Goal: Task Accomplishment & Management: Manage account settings

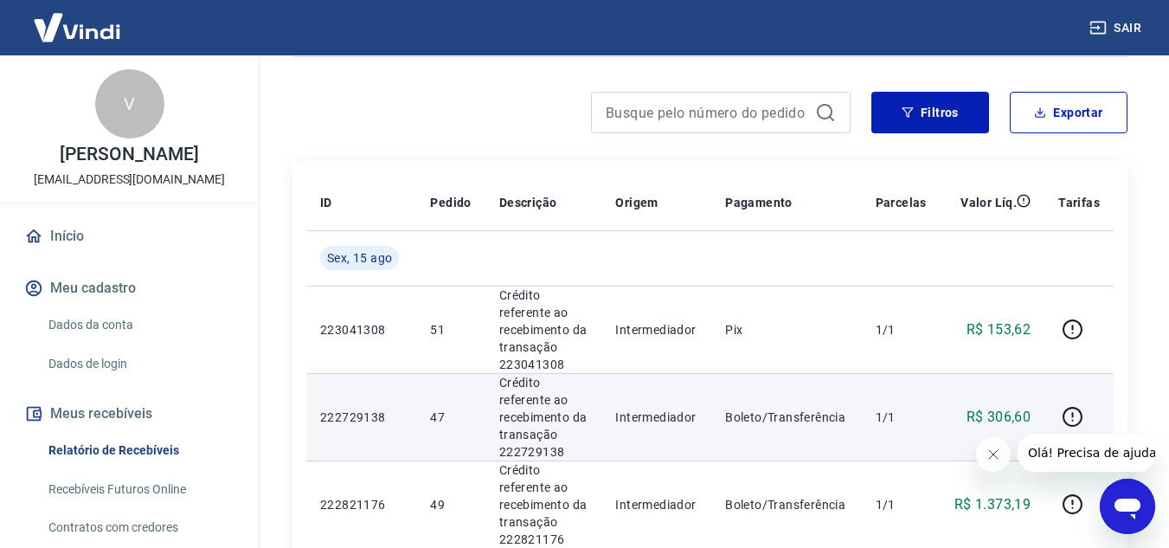
scroll to position [87, 0]
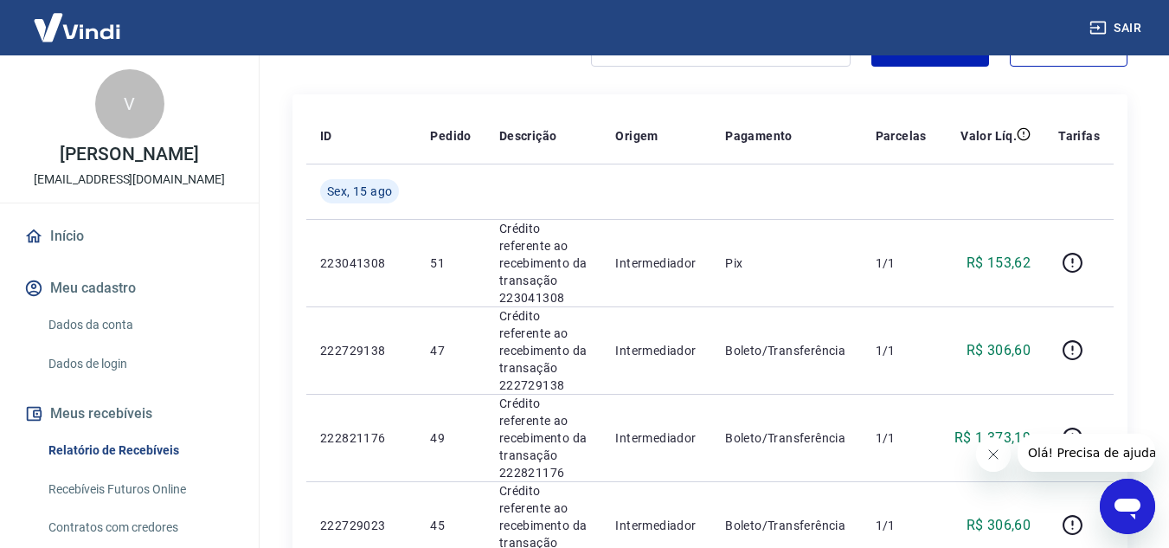
scroll to position [87, 0]
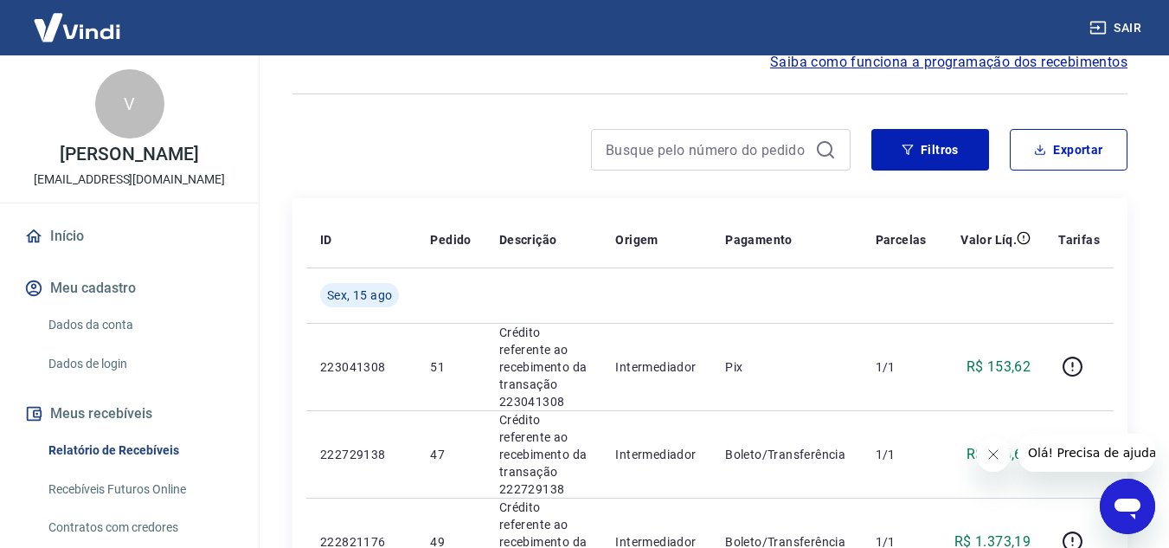
click at [1132, 511] on icon "Abrir janela de mensagens" at bounding box center [1128, 509] width 26 height 21
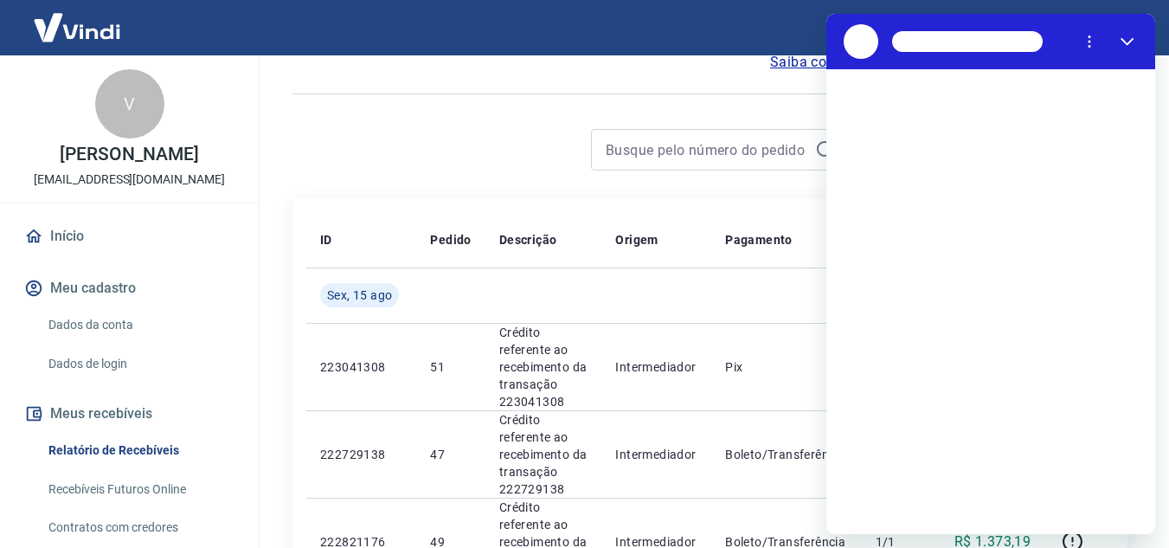
scroll to position [0, 0]
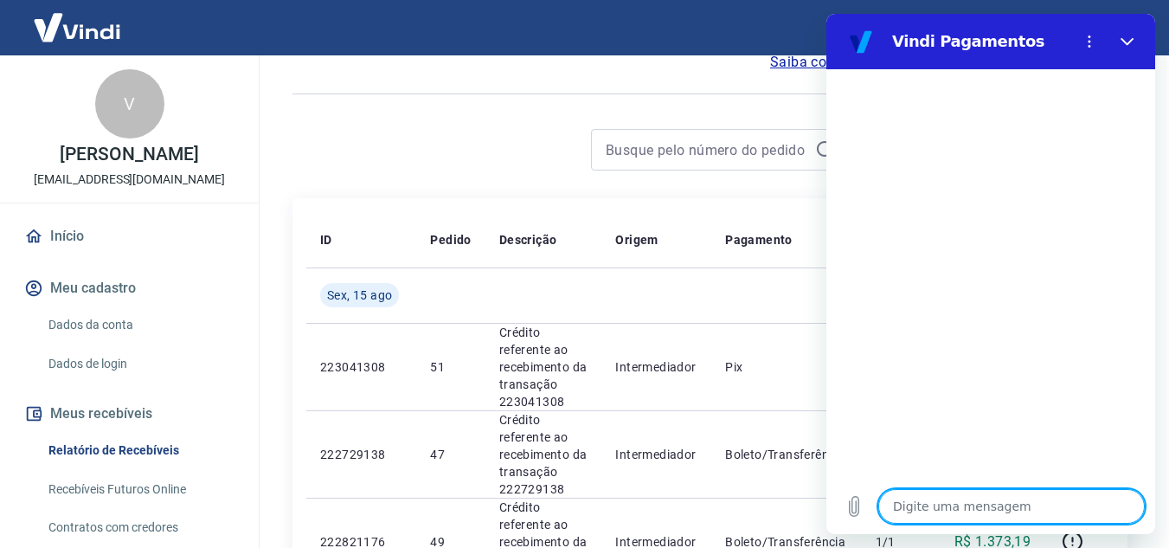
click at [948, 501] on textarea at bounding box center [1012, 506] width 267 height 35
type textarea "R"
type textarea "x"
type textarea "RE"
type textarea "x"
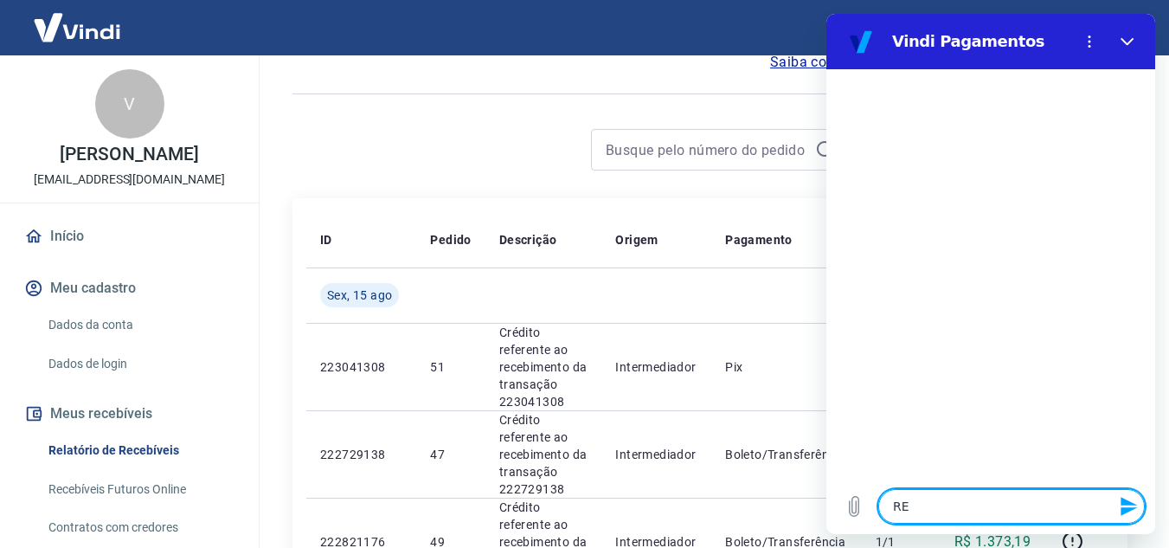
type textarea "REC"
type textarea "x"
type textarea "RECE"
type textarea "x"
type textarea "RECEB"
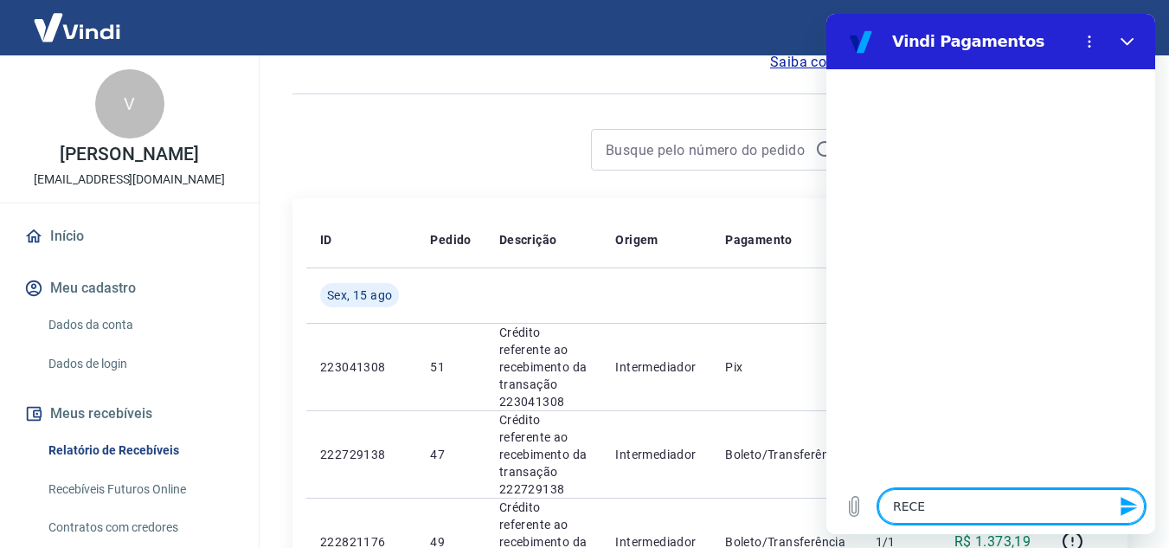
type textarea "x"
type textarea "RECEBI"
type textarea "x"
type textarea "RECEBIV"
type textarea "x"
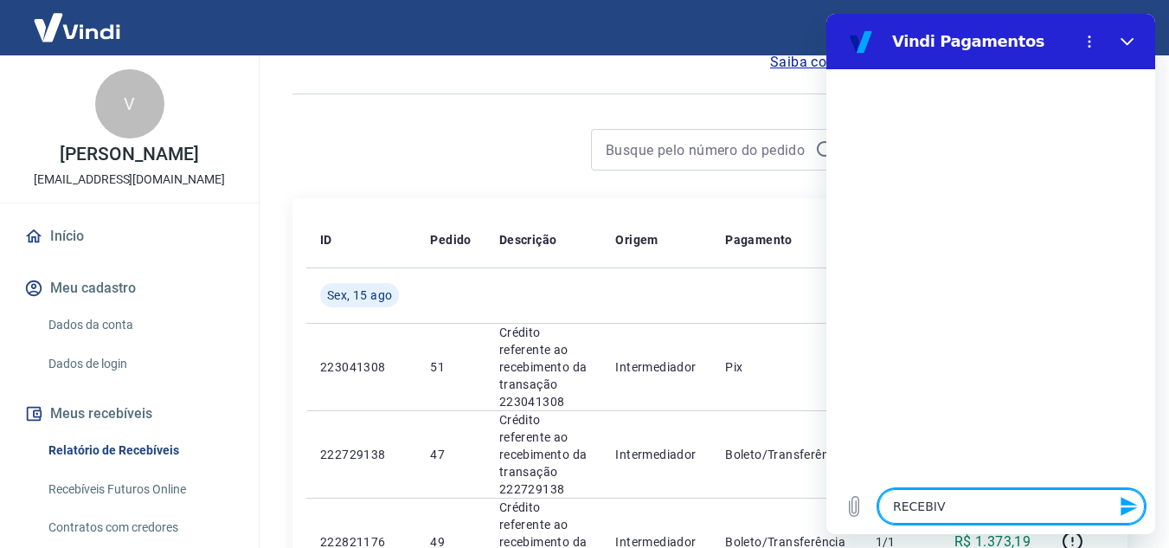
type textarea "RECEBIVE"
type textarea "x"
type textarea "RECEBIVEI"
type textarea "x"
type textarea "RECEBIVEIS"
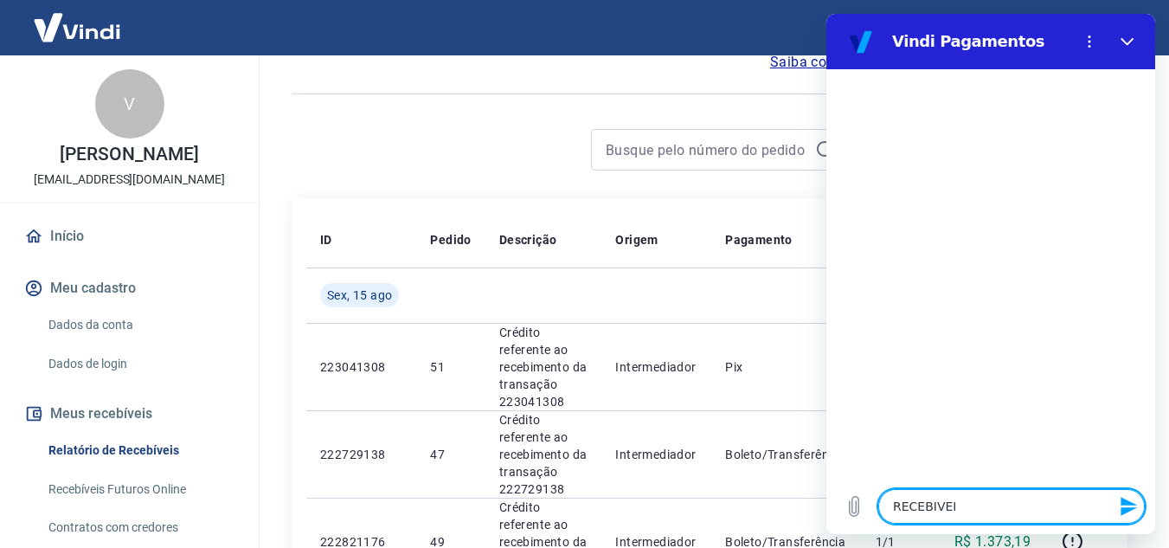
type textarea "x"
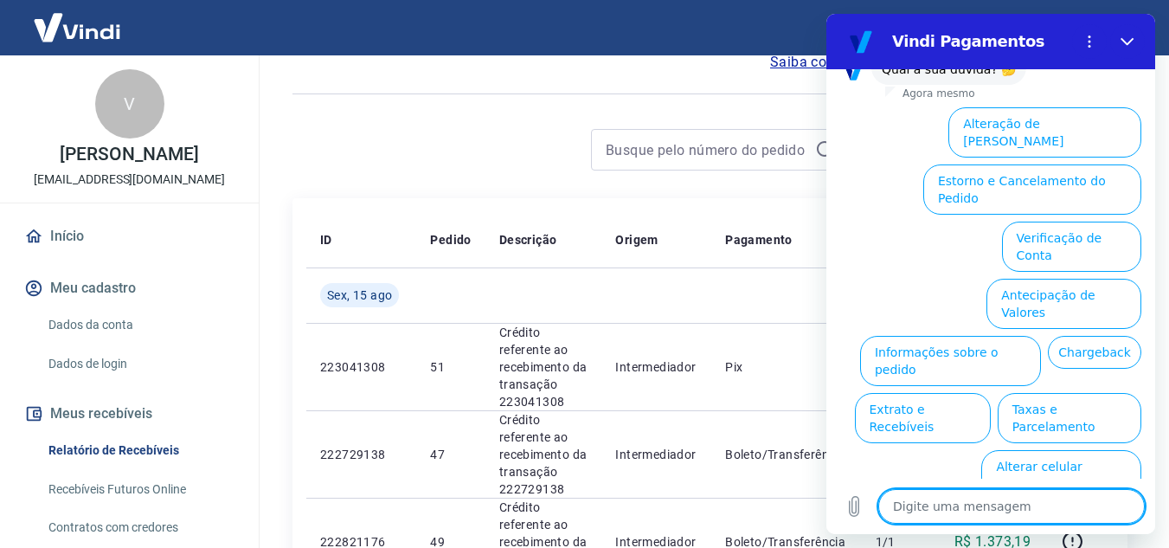
scroll to position [144, 0]
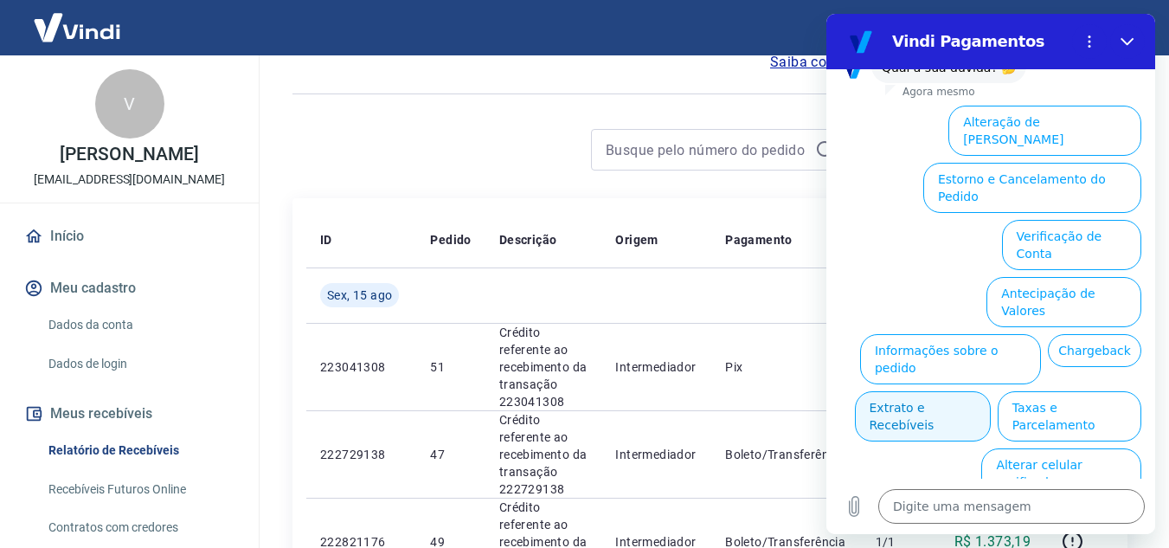
click at [991, 391] on button "Extrato e Recebíveis" at bounding box center [923, 416] width 136 height 50
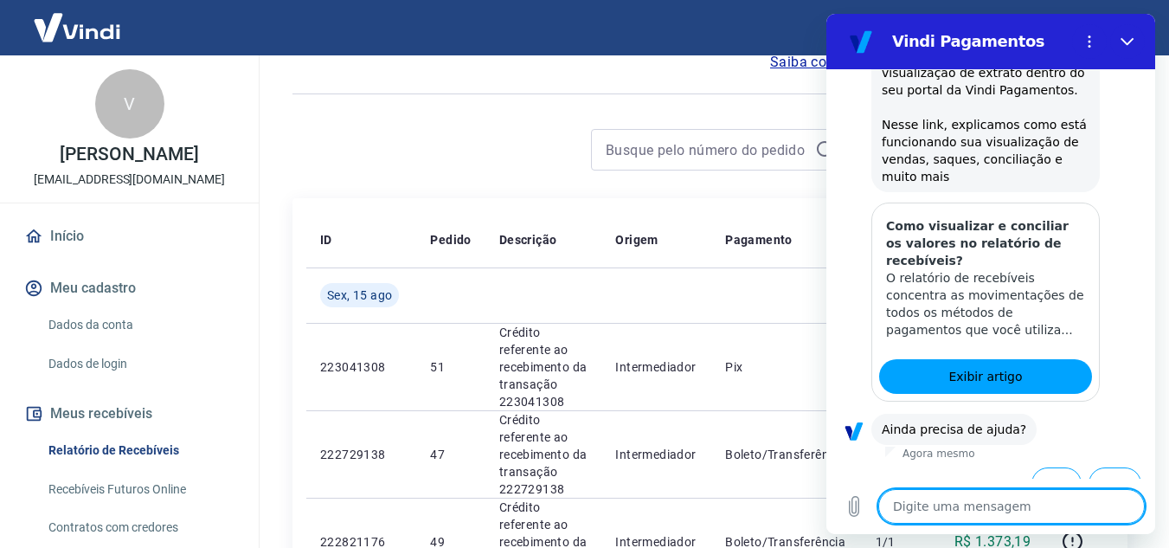
scroll to position [298, 0]
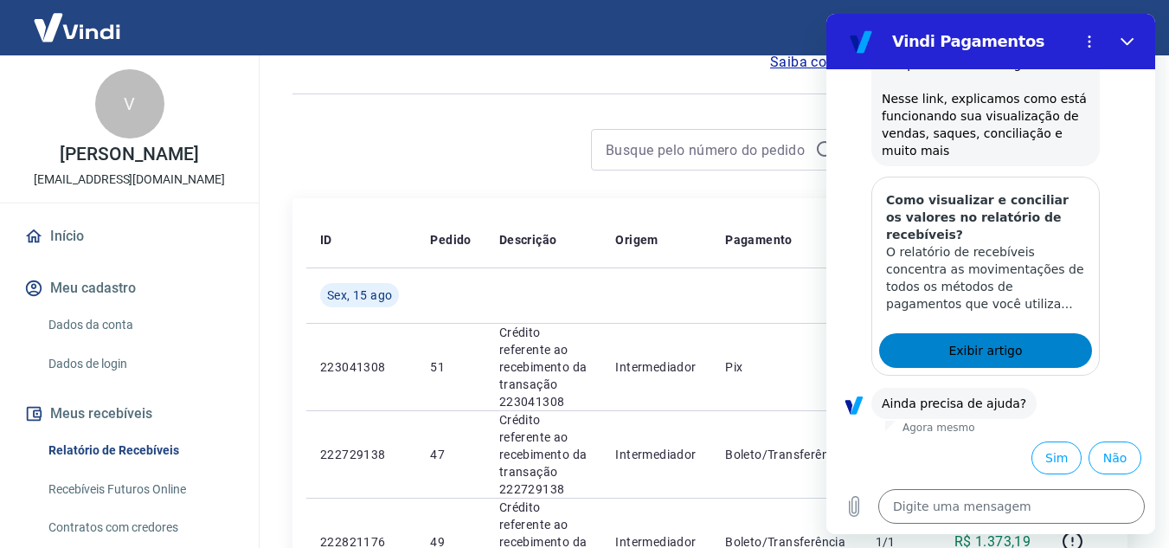
click at [1008, 357] on span "Exibir artigo" at bounding box center [986, 350] width 74 height 21
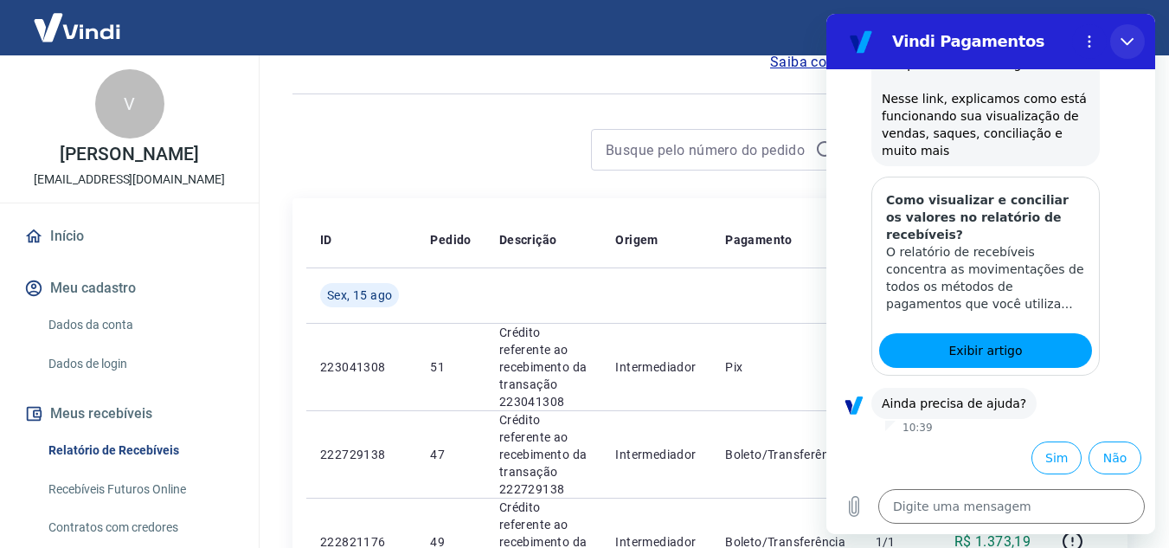
click at [1136, 35] on button "Fechar" at bounding box center [1127, 41] width 35 height 35
type textarea "x"
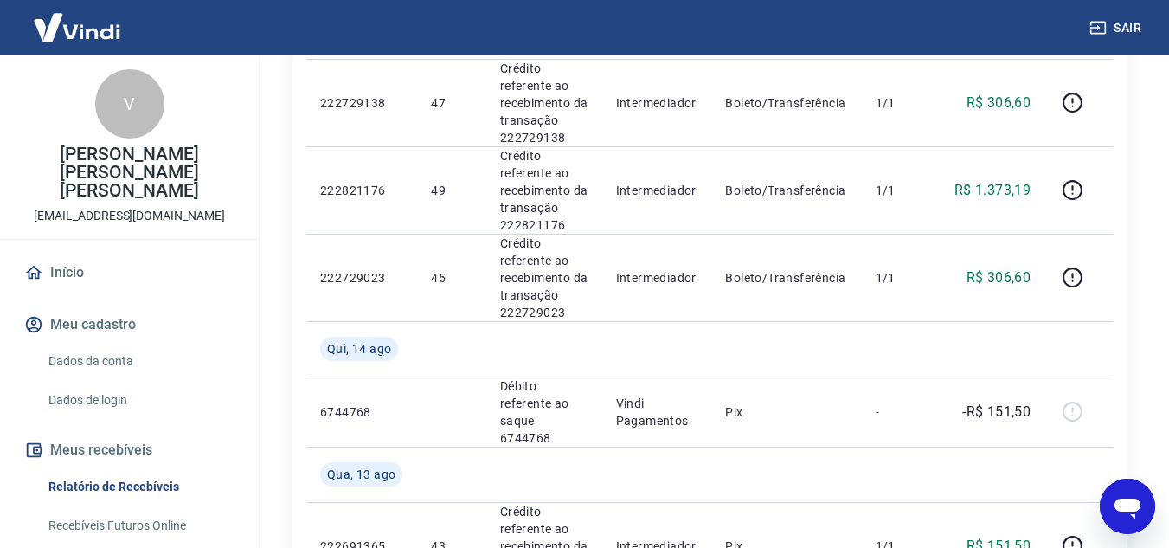
scroll to position [519, 0]
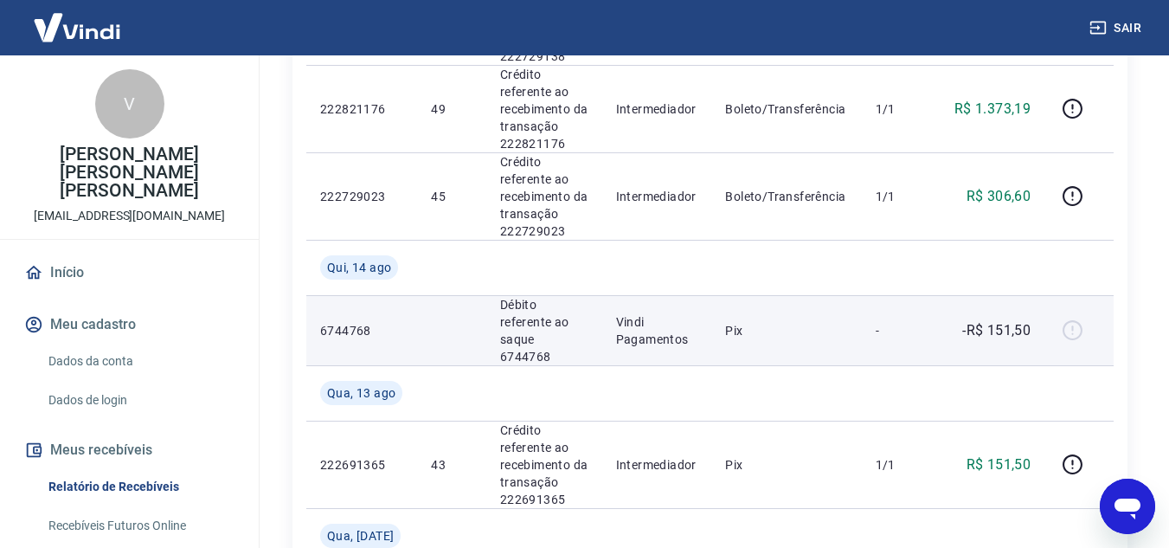
click at [753, 322] on p "Pix" at bounding box center [786, 330] width 122 height 17
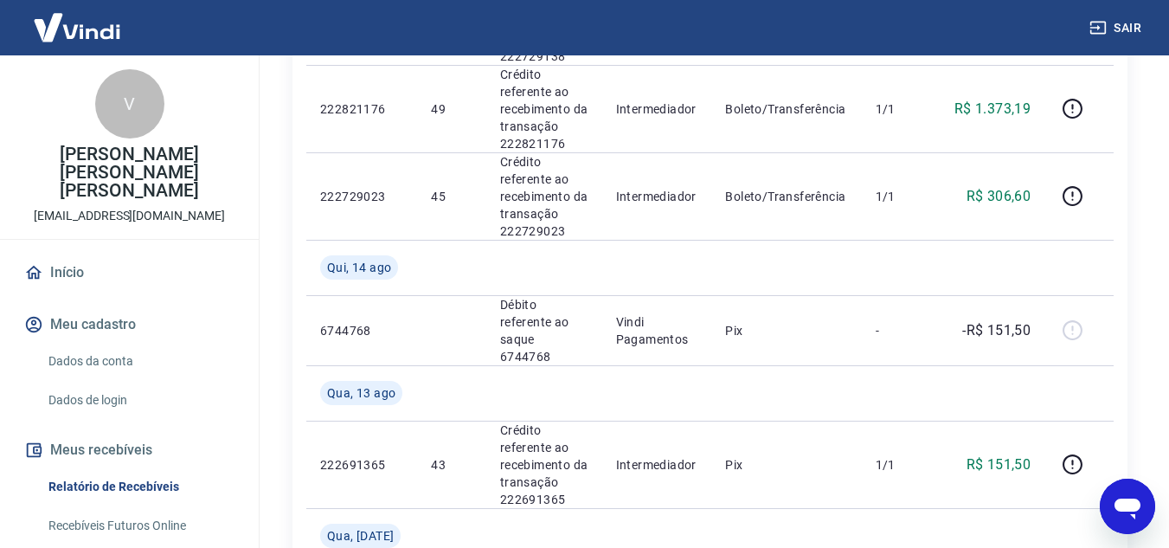
scroll to position [87, 0]
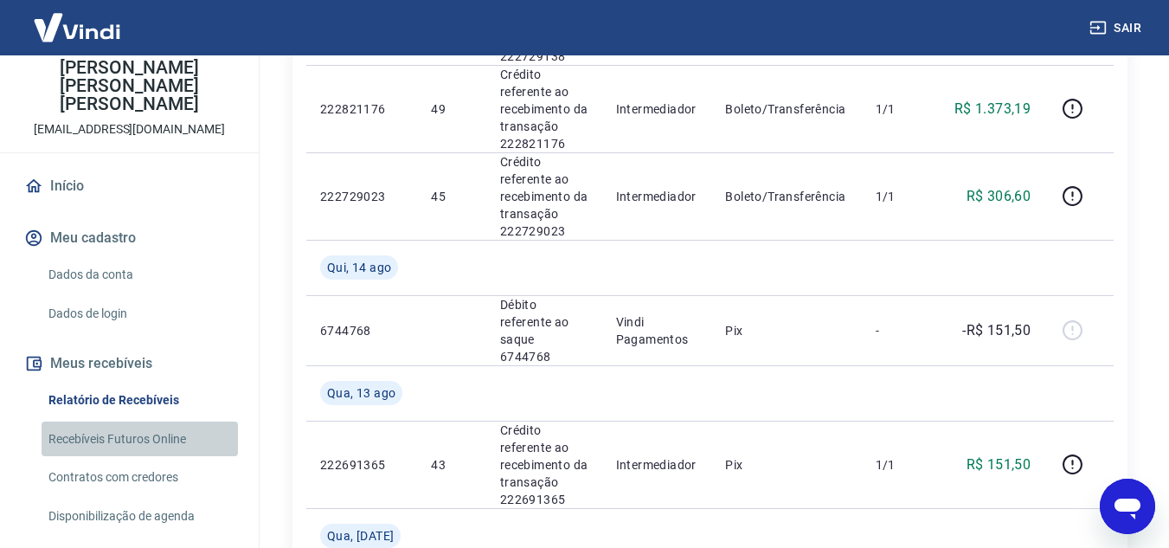
click at [171, 422] on link "Recebíveis Futuros Online" at bounding box center [140, 439] width 196 height 35
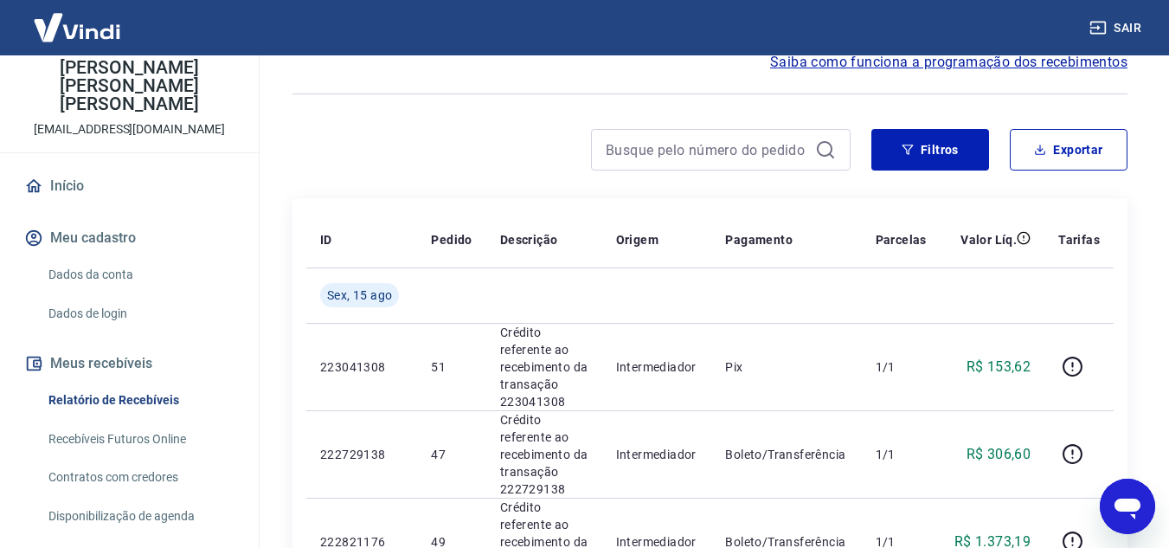
click at [1118, 495] on icon "Abrir janela de mensagens" at bounding box center [1127, 506] width 31 height 31
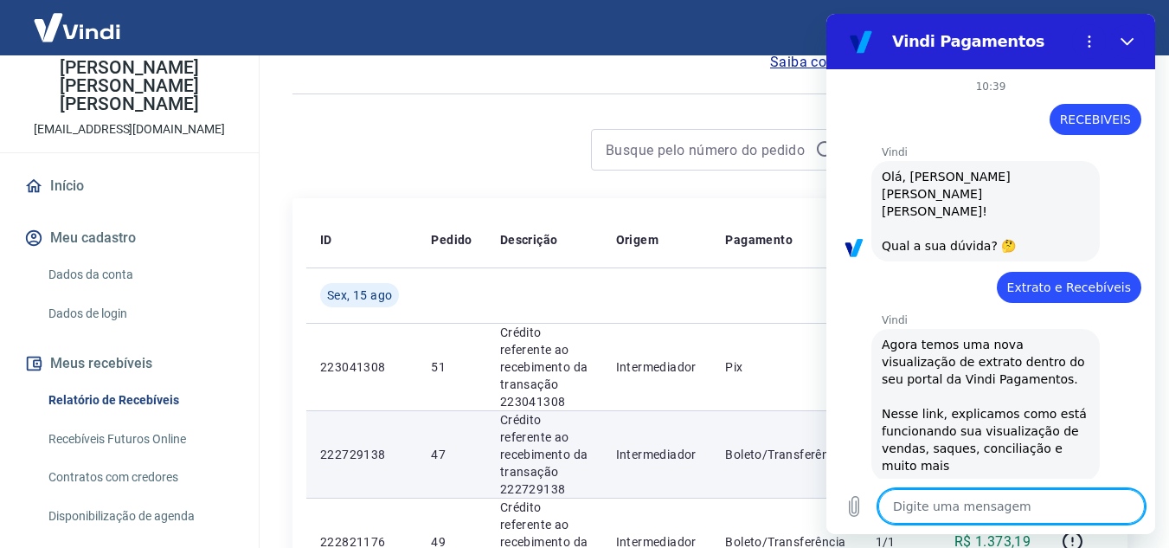
scroll to position [298, 0]
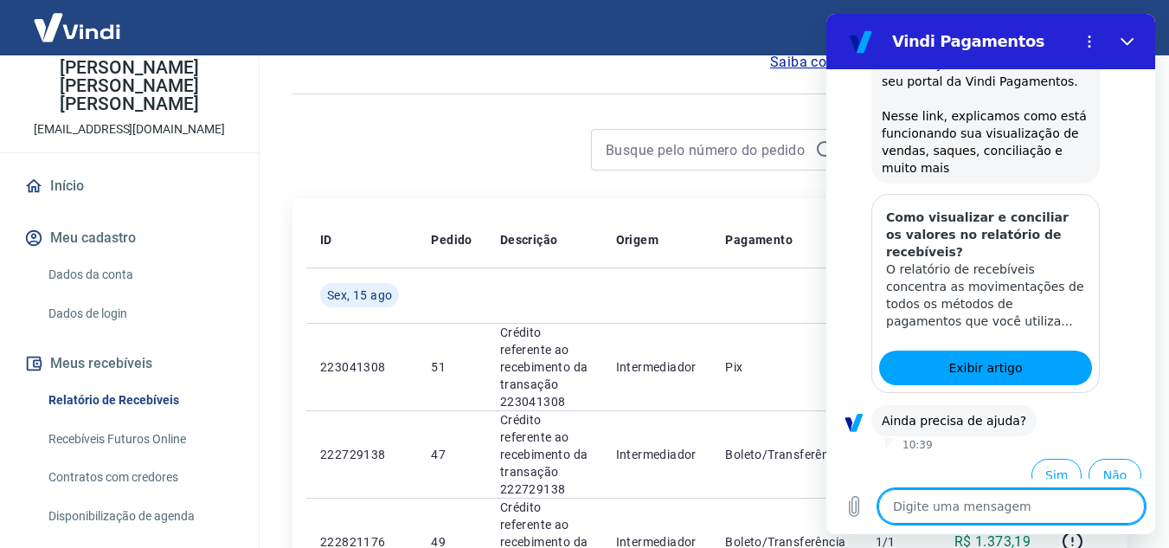
type textarea "C"
type textarea "x"
type textarea "CL"
type textarea "x"
type textarea "CLU"
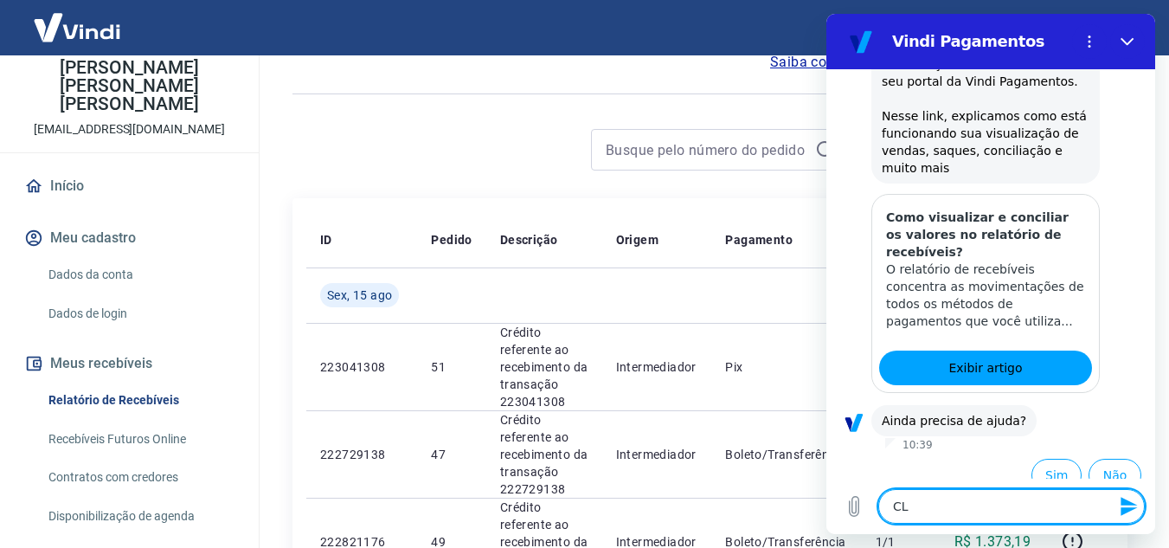
type textarea "x"
type textarea "CLUB"
type textarea "x"
type textarea "CLUBE"
type textarea "x"
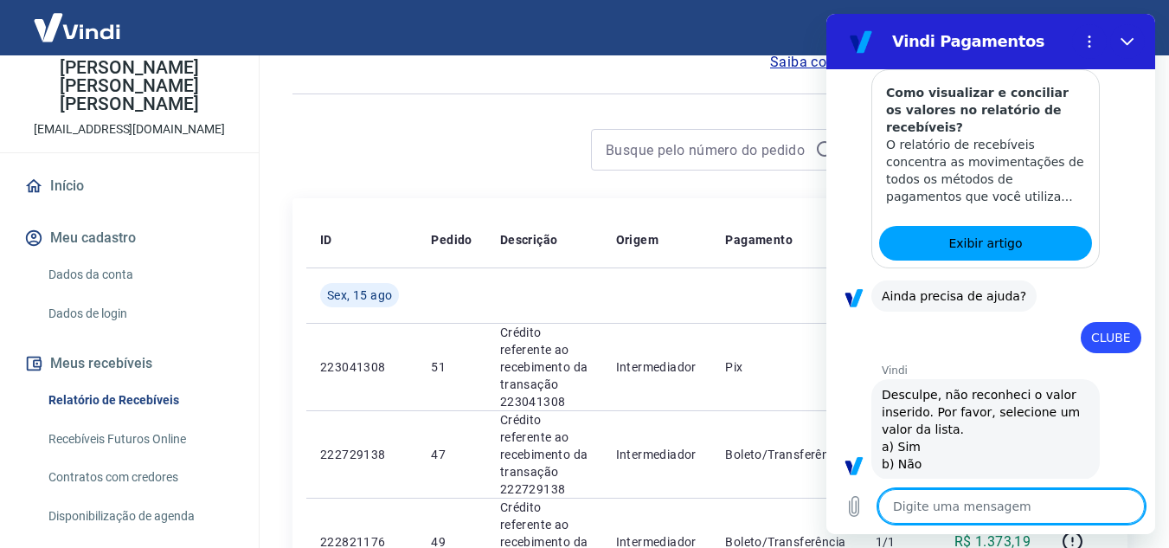
scroll to position [426, 0]
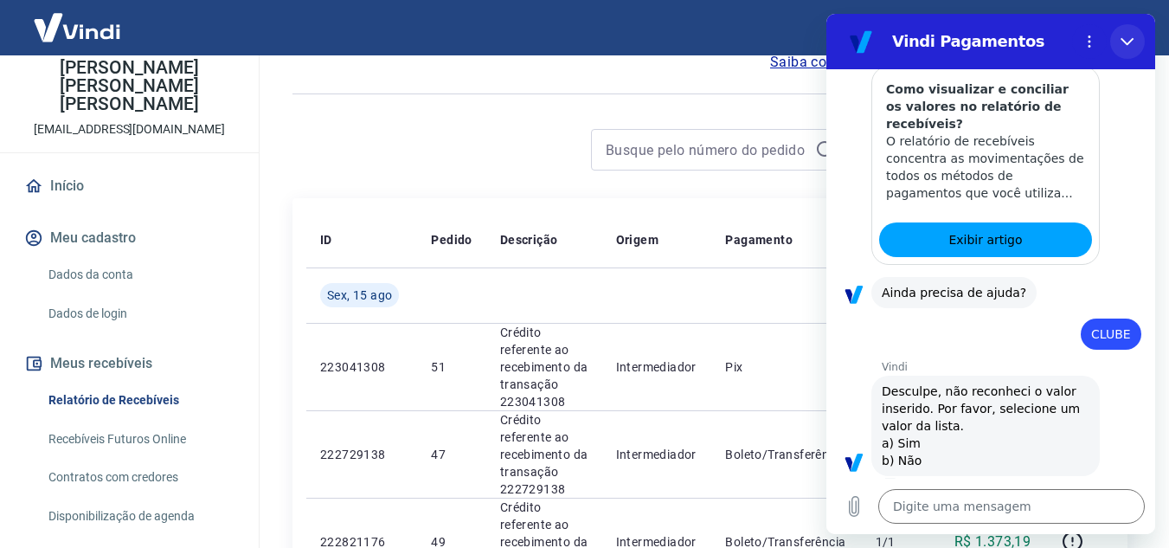
click at [1124, 48] on button "Fechar" at bounding box center [1127, 41] width 35 height 35
type textarea "x"
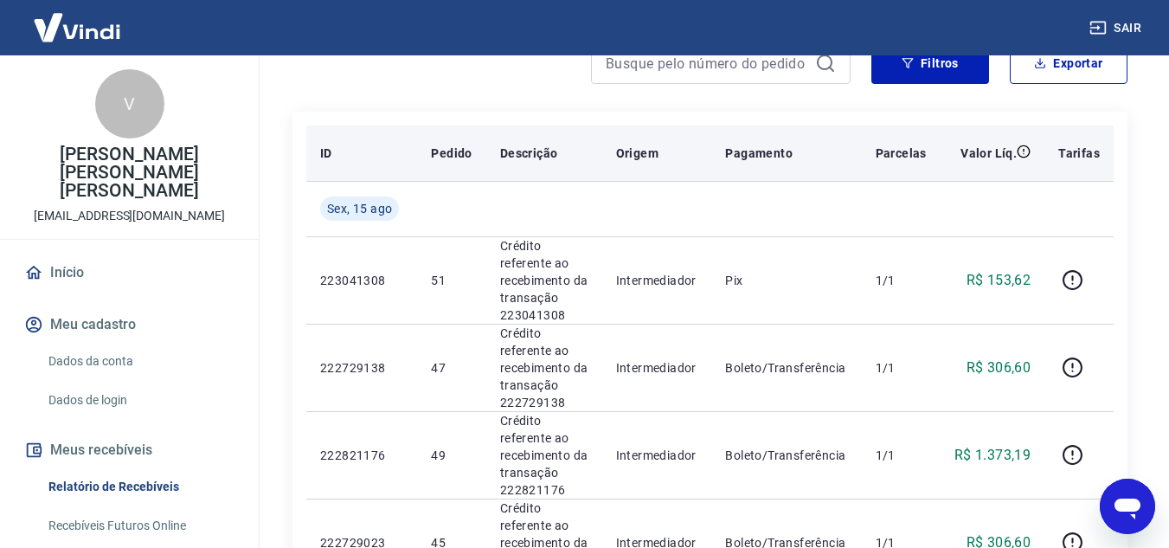
scroll to position [346, 0]
